Goal: Navigation & Orientation: Find specific page/section

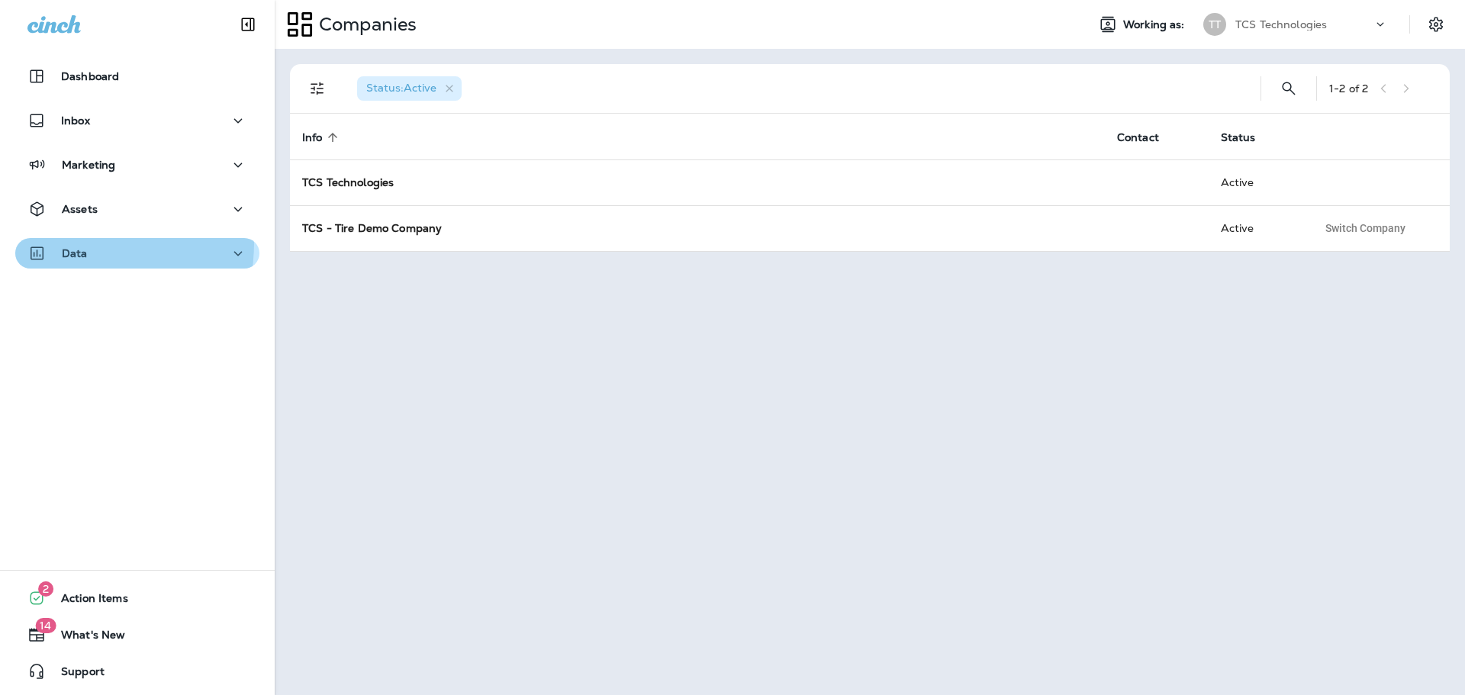
click at [46, 242] on button "Data" at bounding box center [137, 253] width 244 height 31
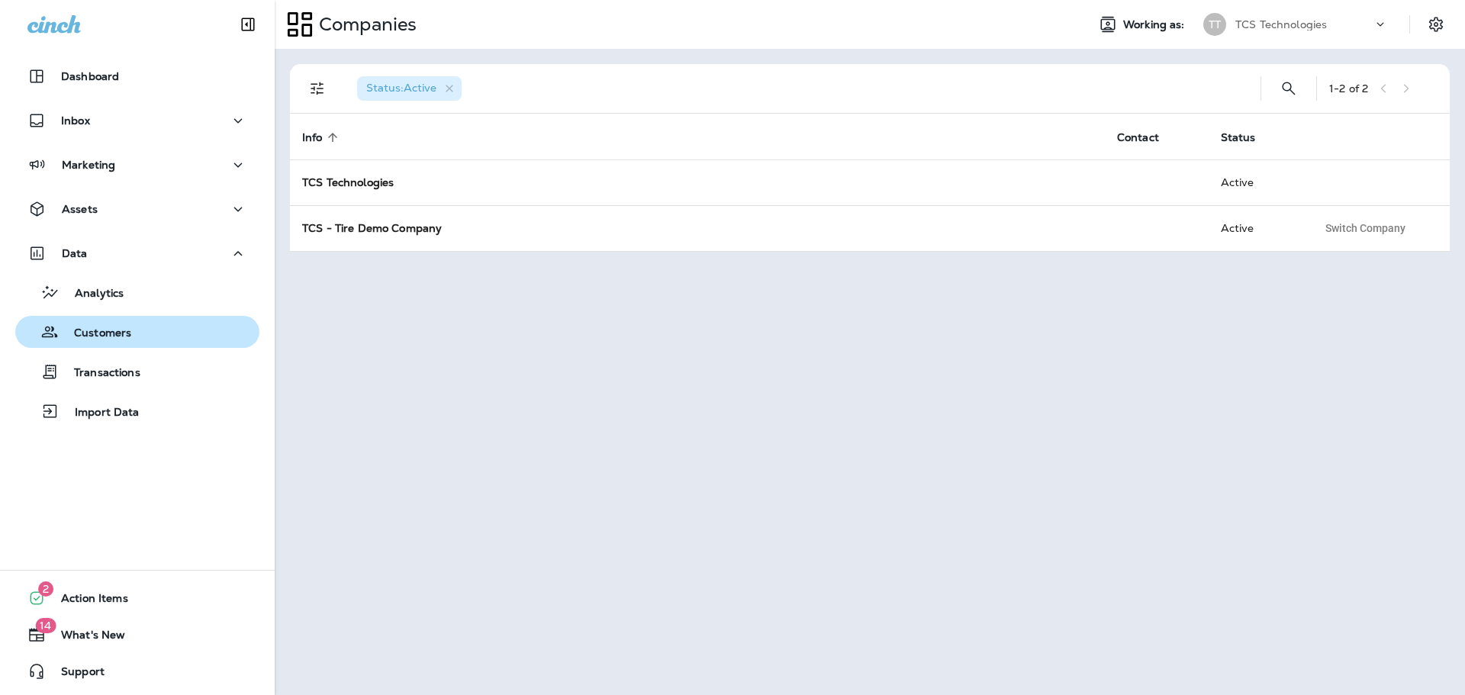
click at [79, 329] on p "Customers" at bounding box center [95, 334] width 73 height 15
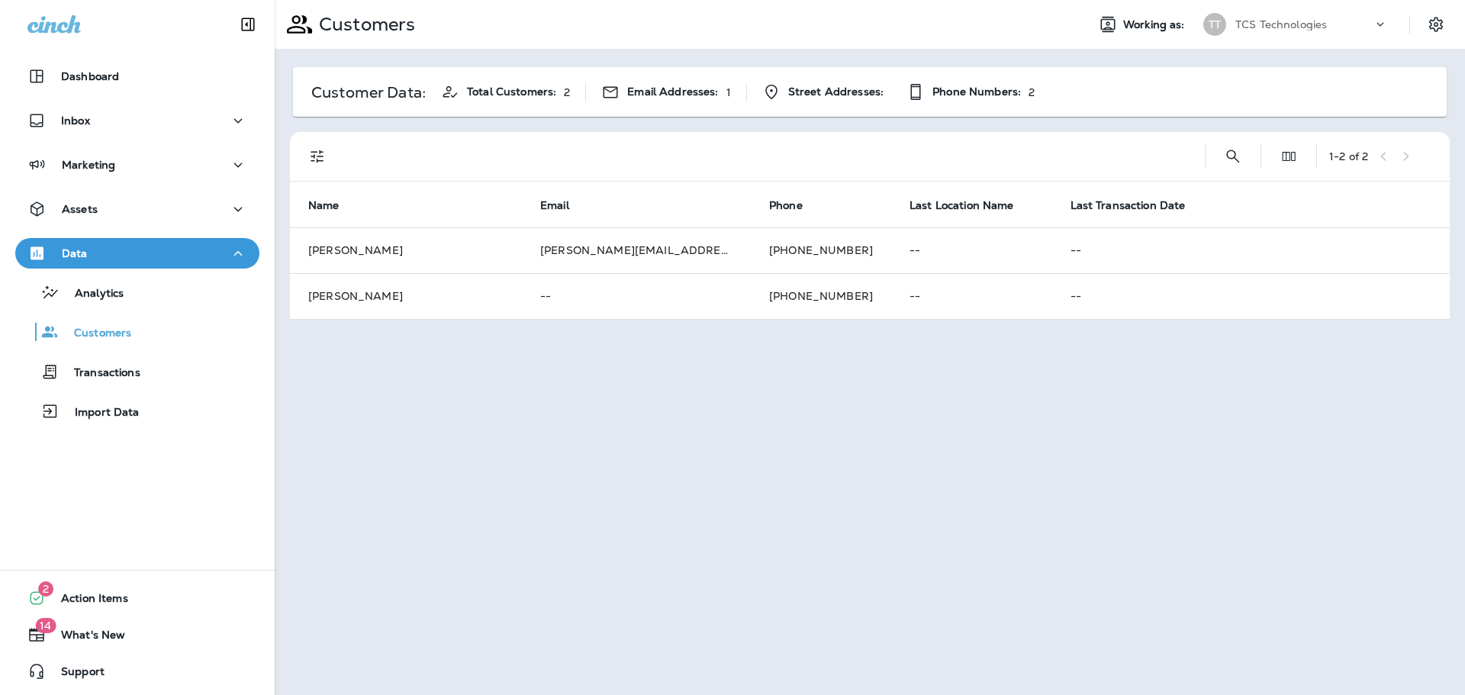
click at [1279, 21] on p "TCS Technologies" at bounding box center [1282, 24] width 92 height 12
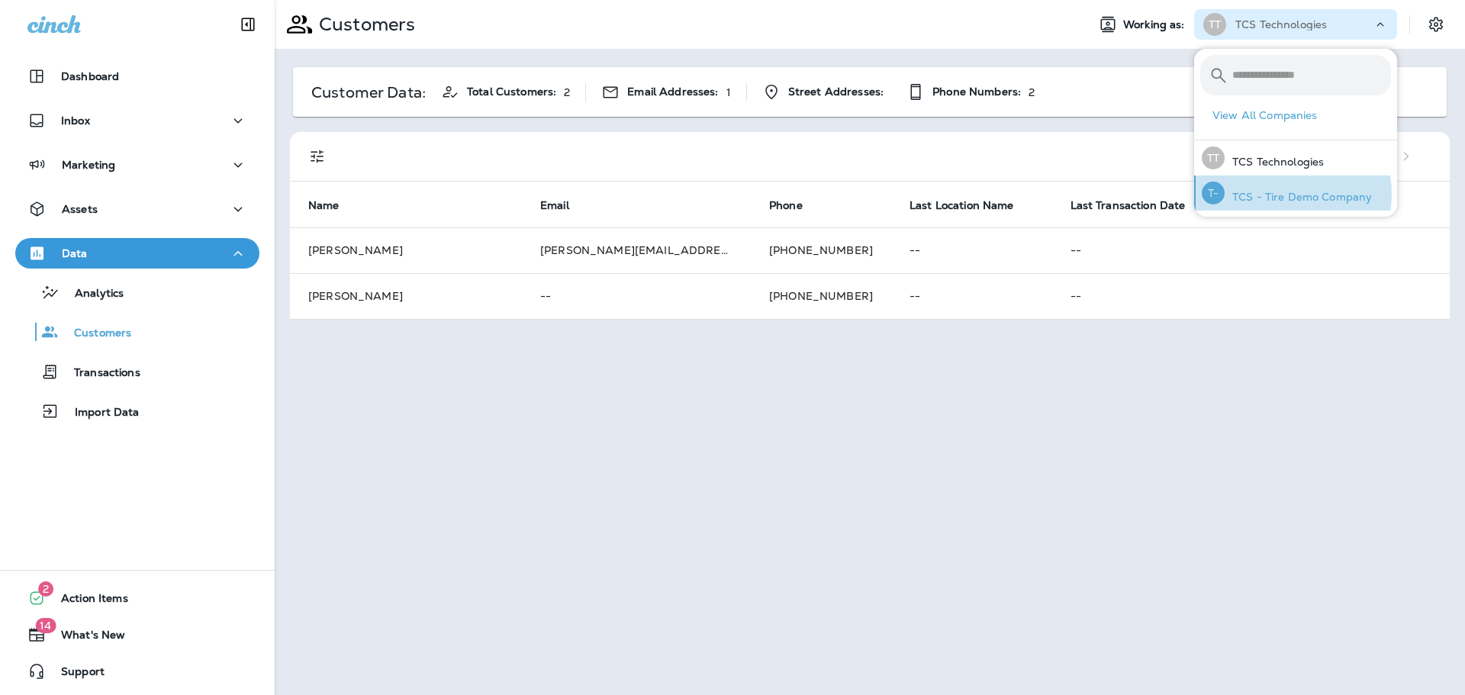
click at [1273, 194] on p "TCS - Tire Demo Company" at bounding box center [1298, 197] width 147 height 12
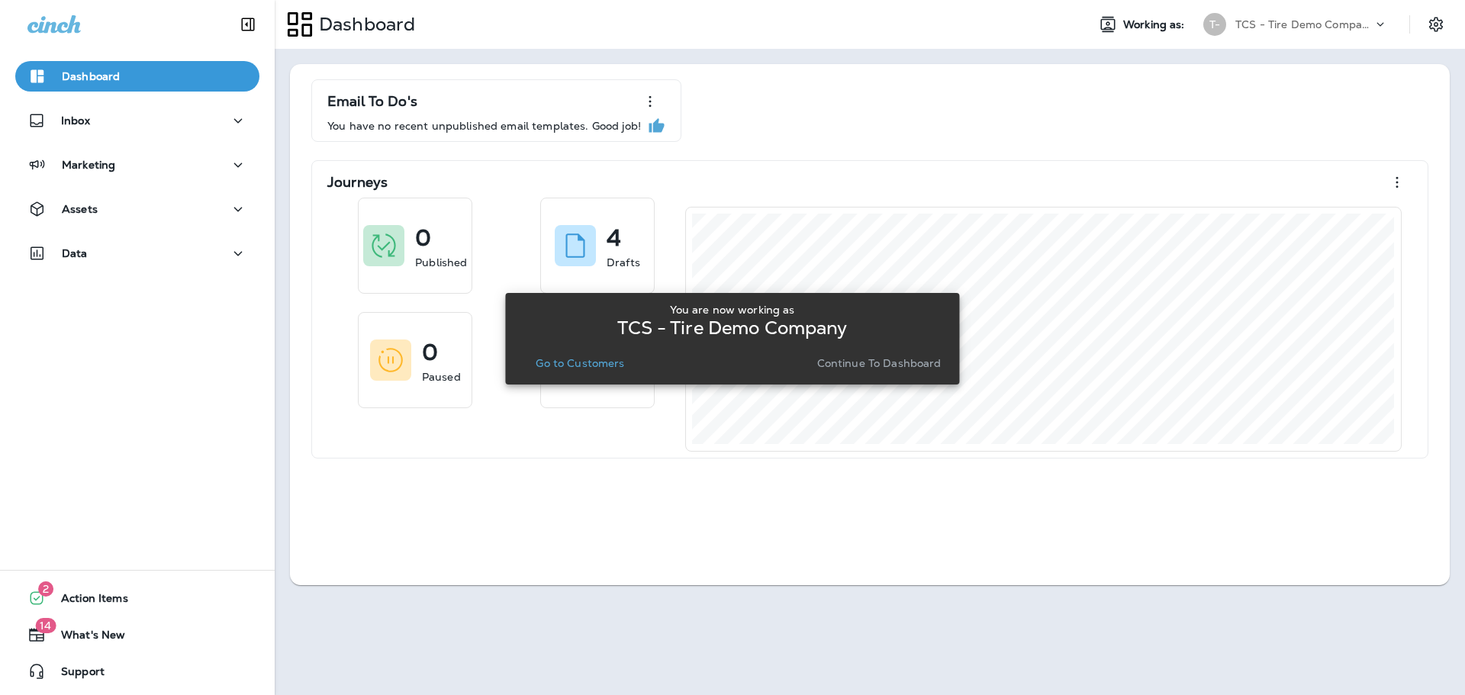
click at [575, 366] on p "Go to Customers" at bounding box center [580, 363] width 89 height 12
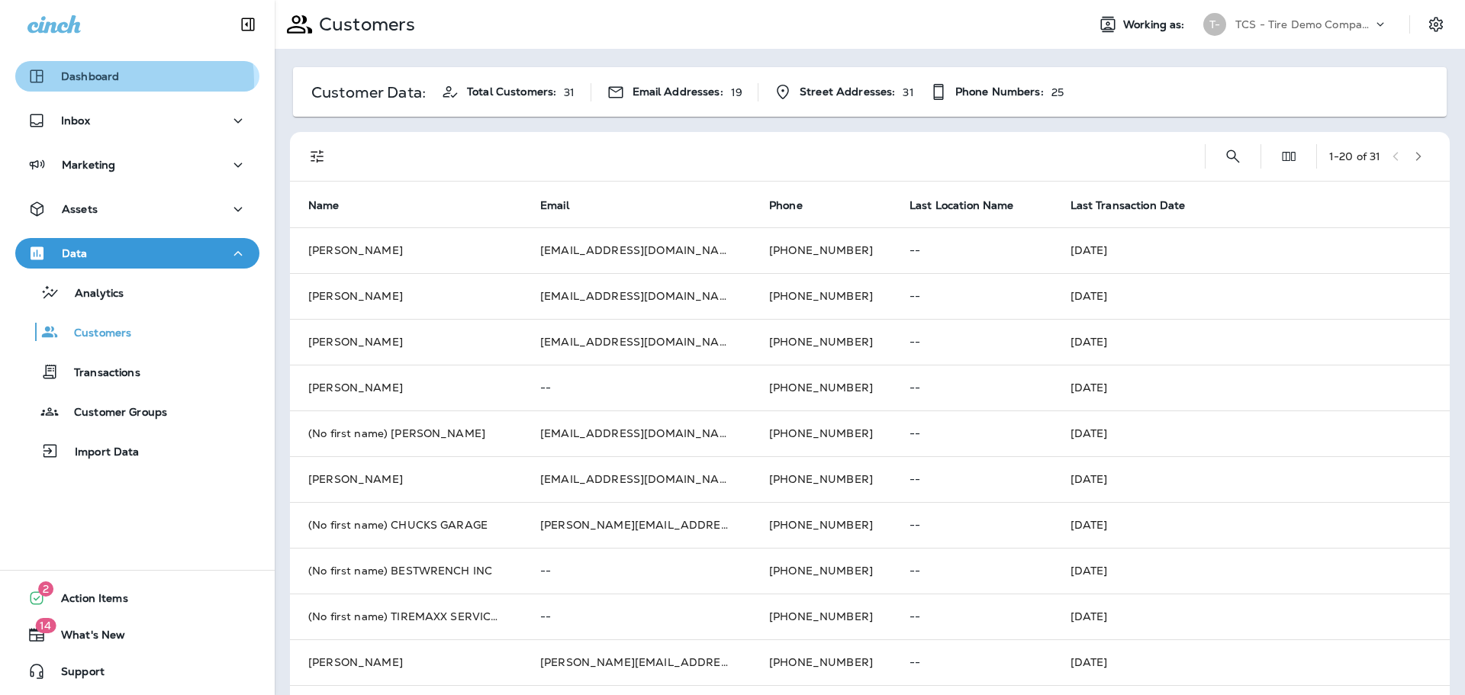
click at [109, 82] on p "Dashboard" at bounding box center [90, 76] width 58 height 12
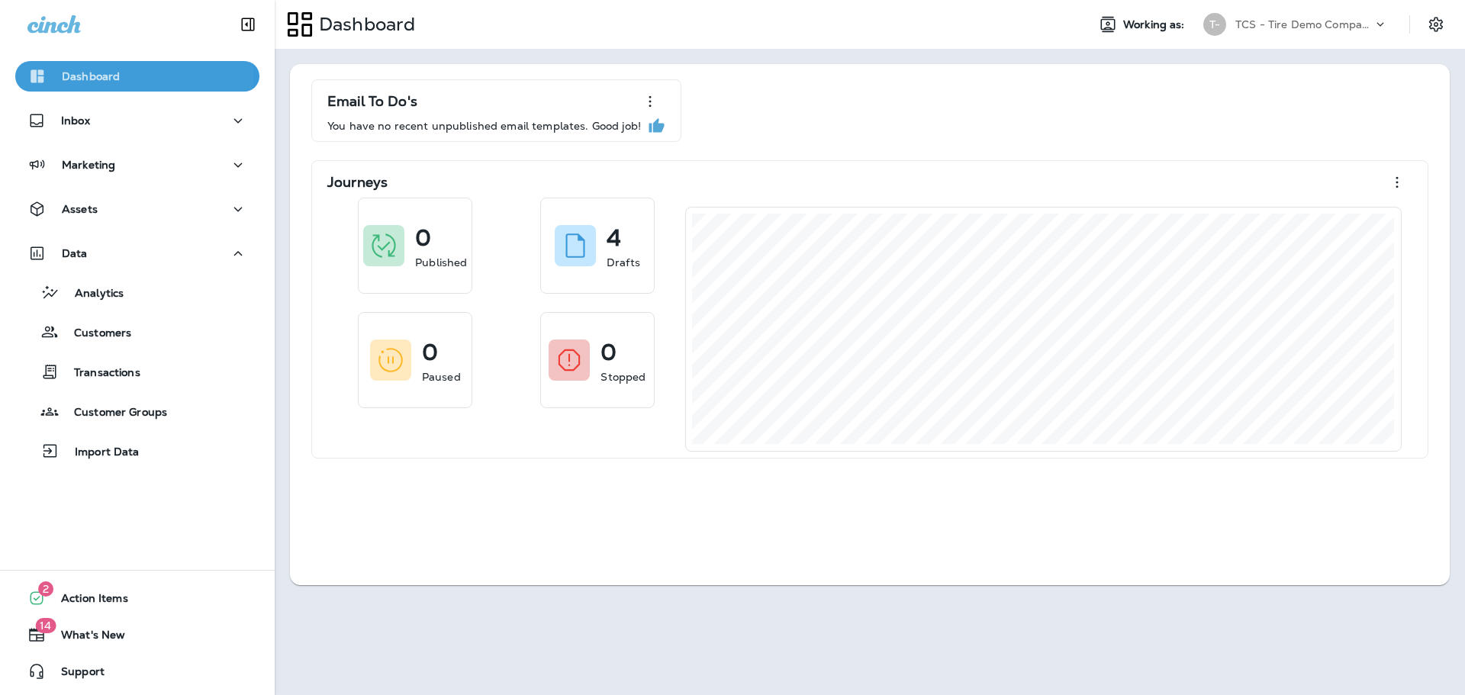
drag, startPoint x: 100, startPoint y: 78, endPoint x: 70, endPoint y: 75, distance: 29.9
click at [70, 75] on p "Dashboard" at bounding box center [91, 76] width 58 height 12
click at [89, 675] on span "Support" at bounding box center [75, 675] width 59 height 18
